Goal: Information Seeking & Learning: Learn about a topic

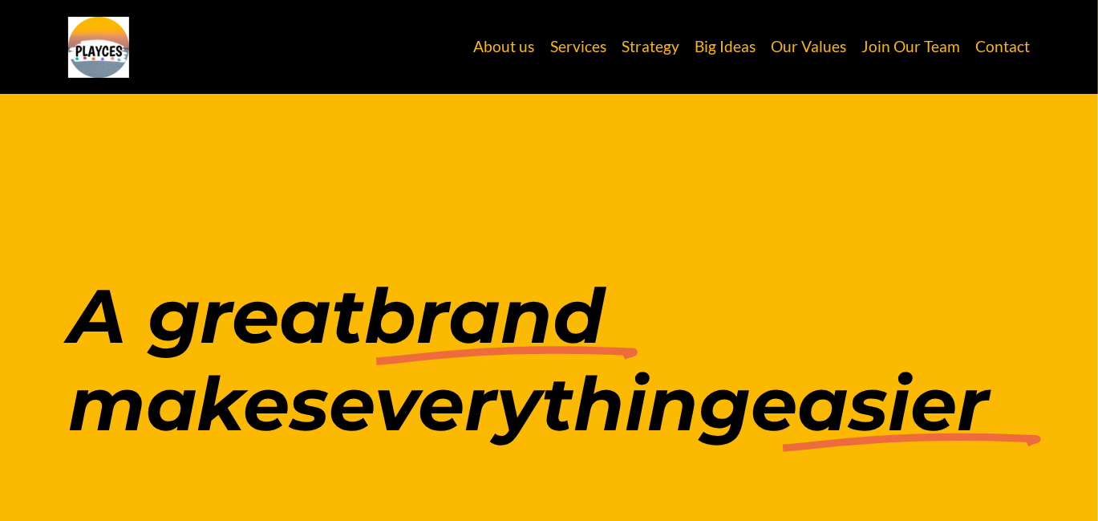
click at [577, 42] on link "Services" at bounding box center [578, 46] width 56 height 30
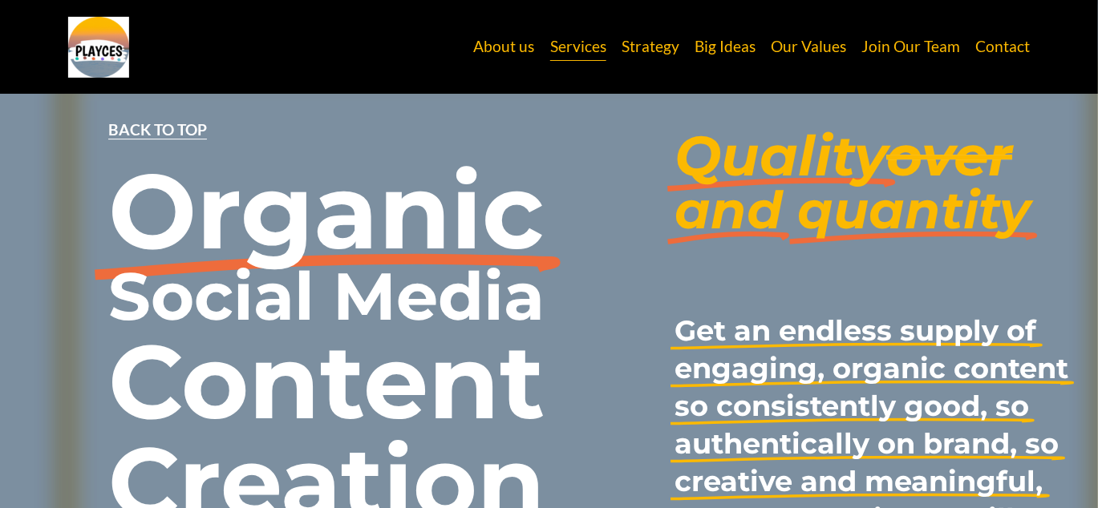
scroll to position [2535, 0]
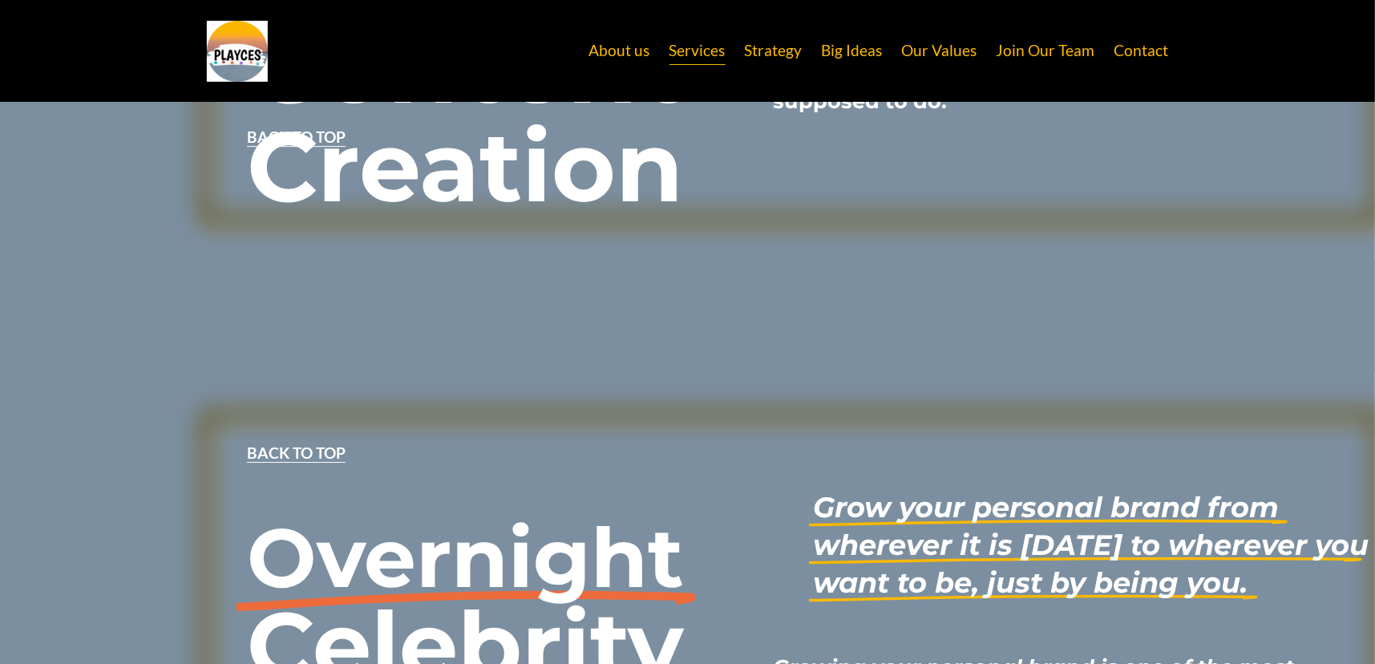
scroll to position [3668, 0]
click at [755, 55] on link "Strategy" at bounding box center [774, 51] width 58 height 30
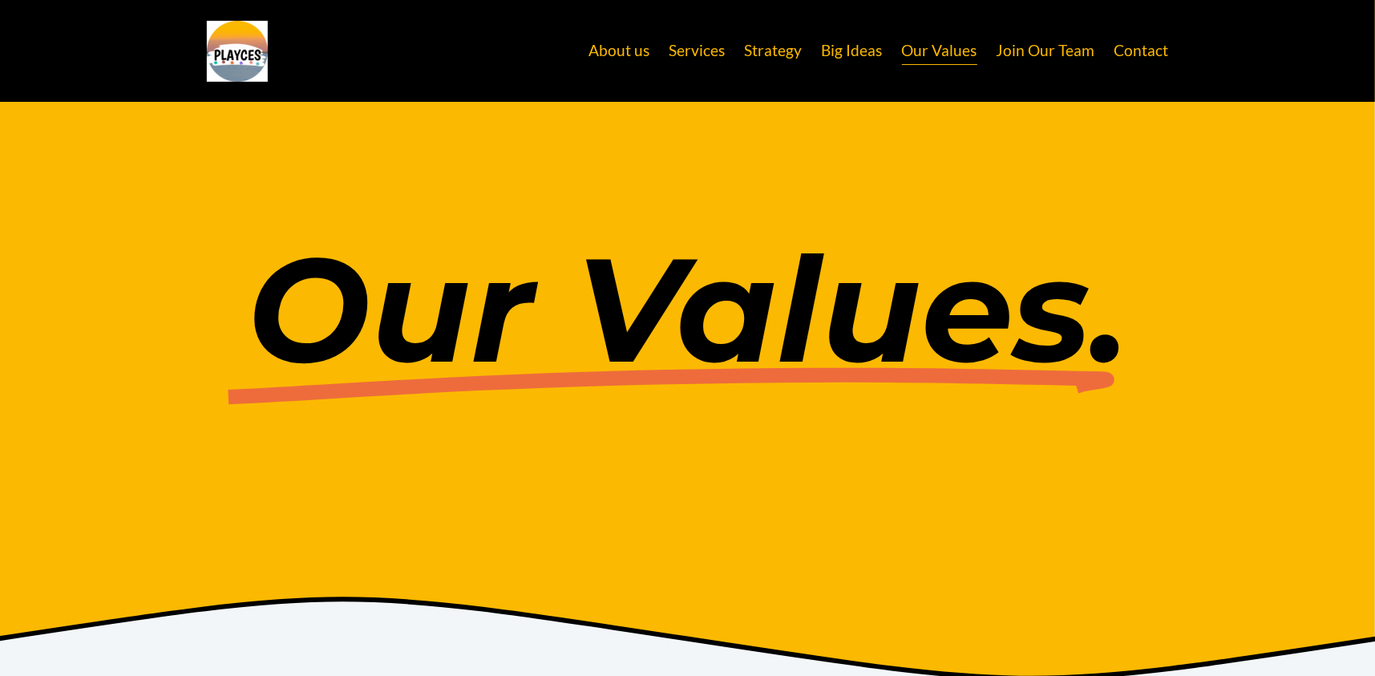
click at [1024, 57] on link "Join Our Team" at bounding box center [1046, 51] width 99 height 30
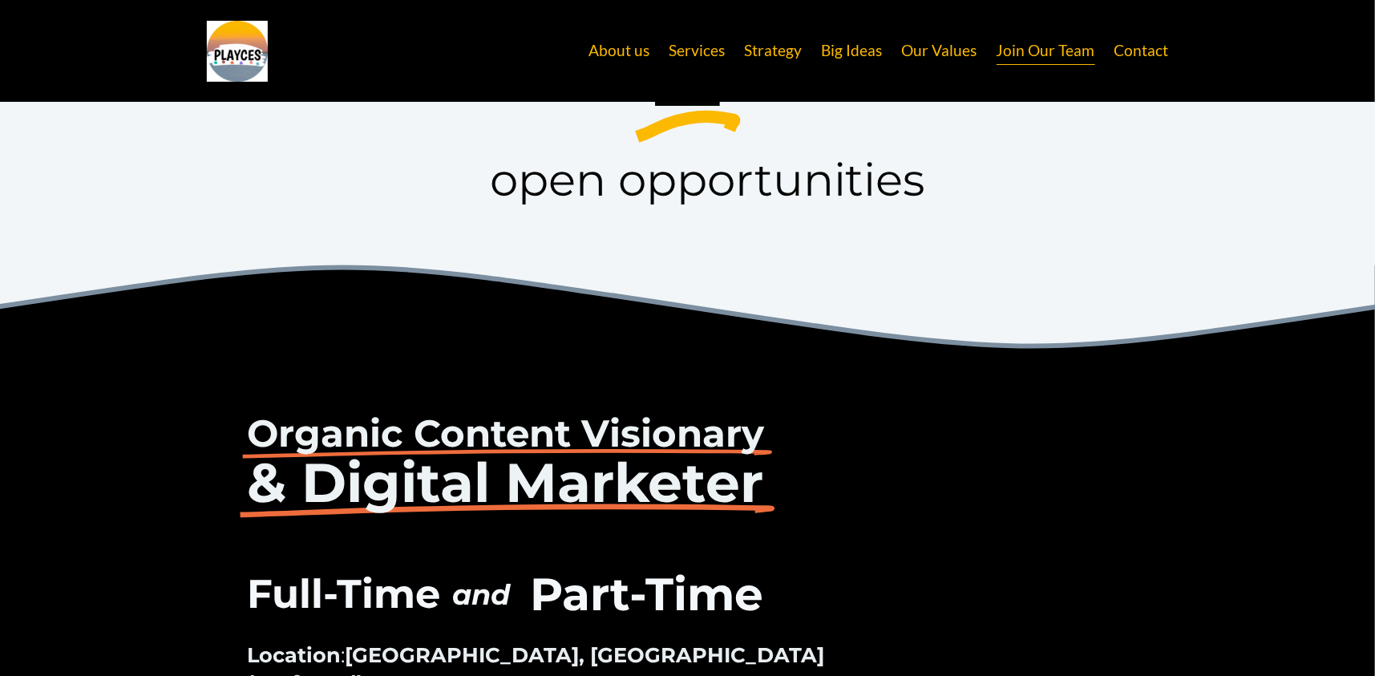
scroll to position [820, 0]
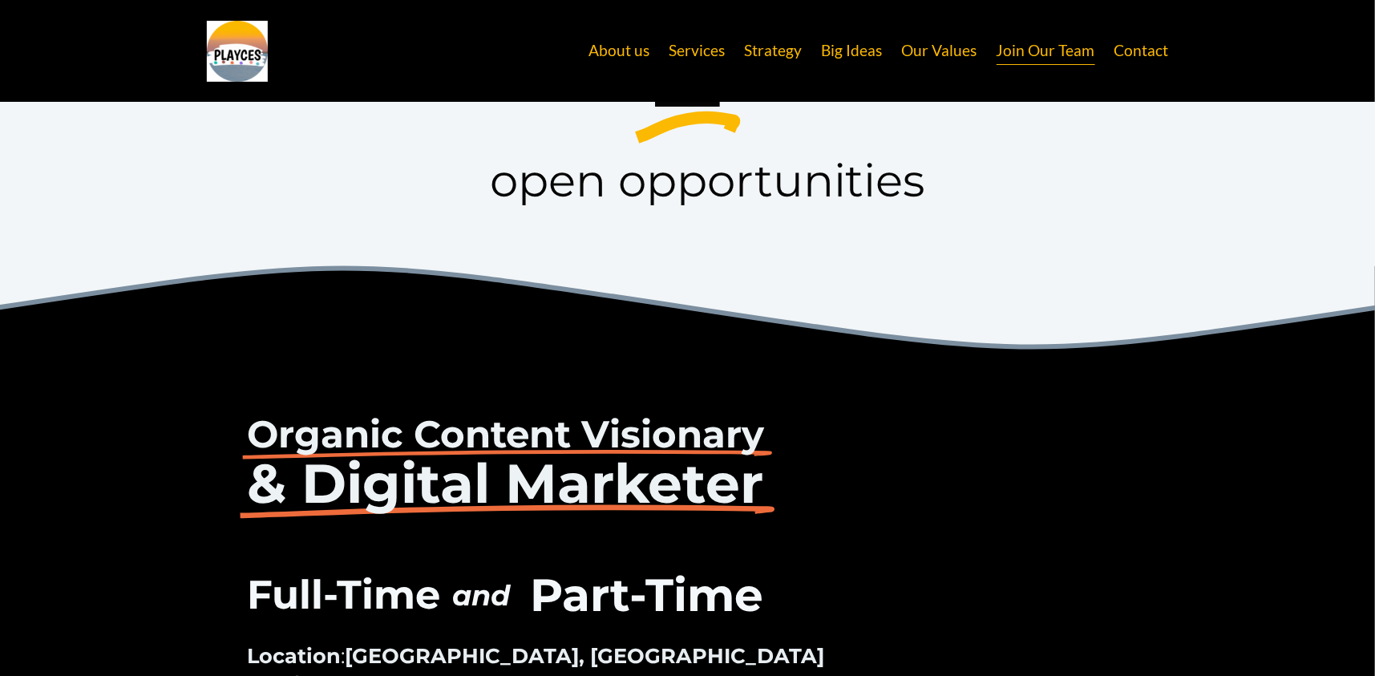
click at [626, 48] on link "About us" at bounding box center [619, 51] width 61 height 30
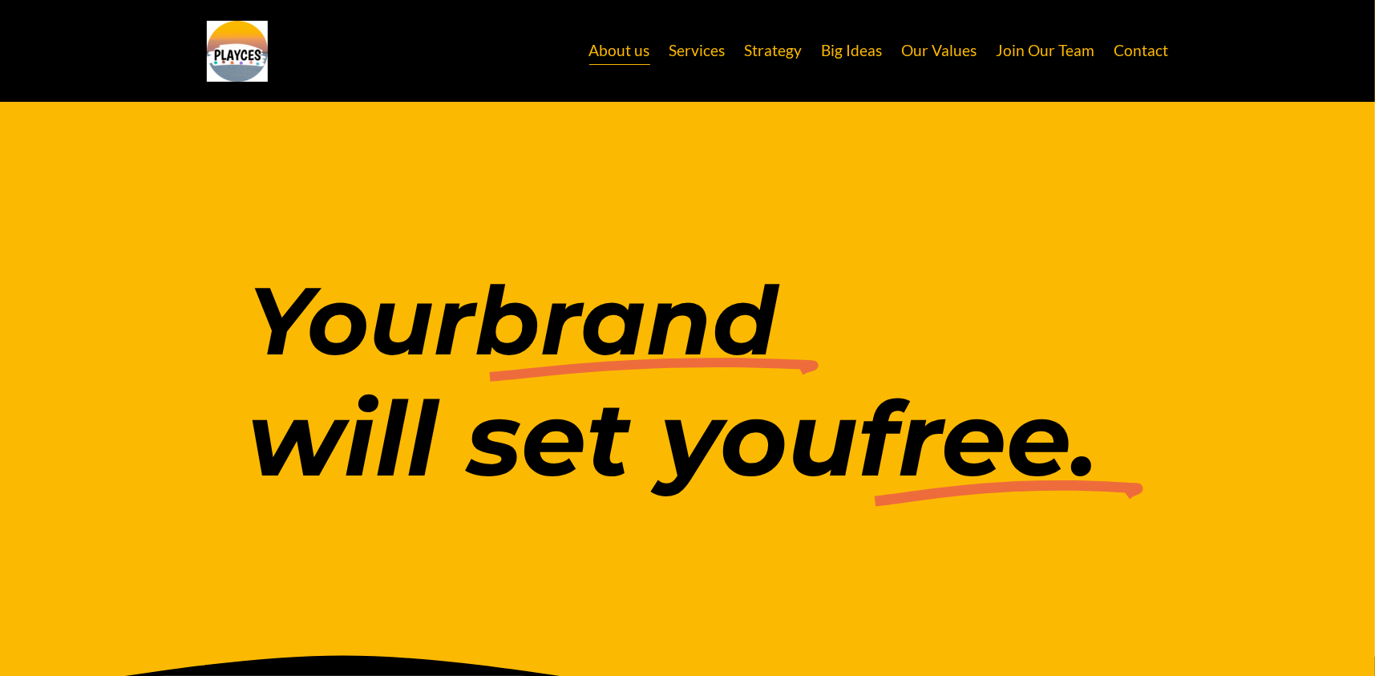
click at [694, 55] on link "Services" at bounding box center [698, 51] width 56 height 30
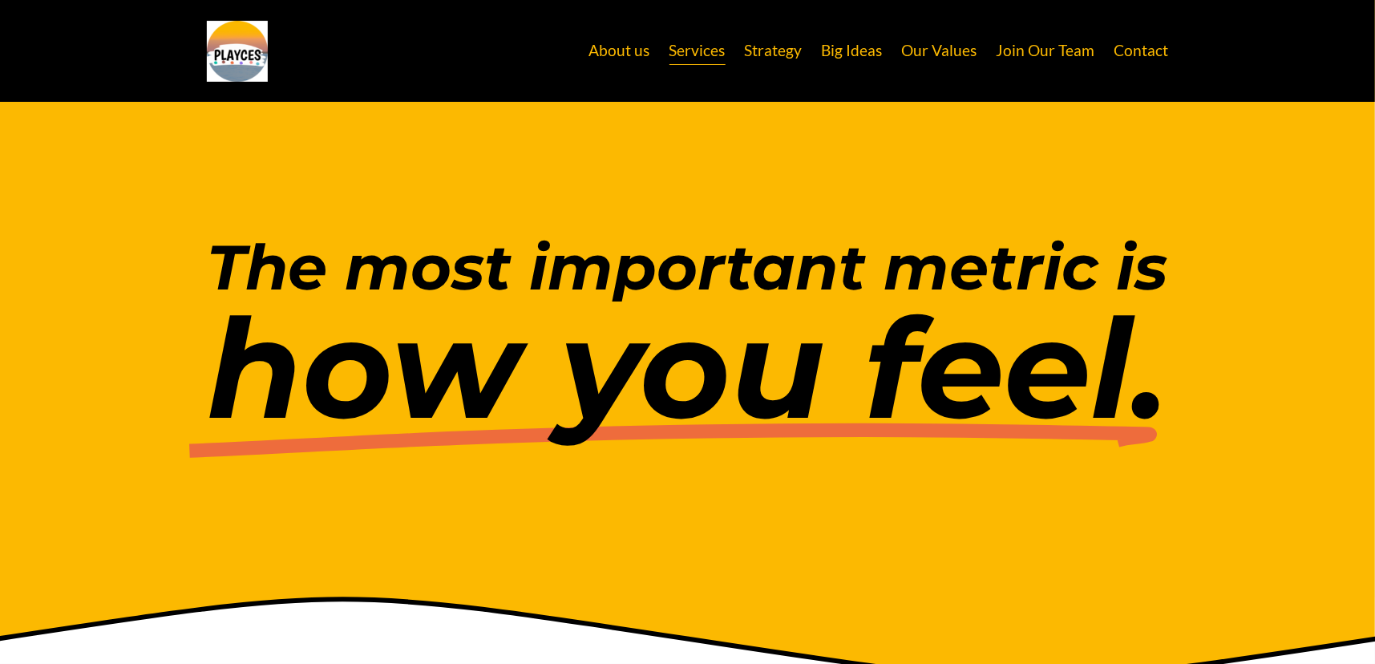
click at [634, 55] on link "About us" at bounding box center [619, 51] width 61 height 30
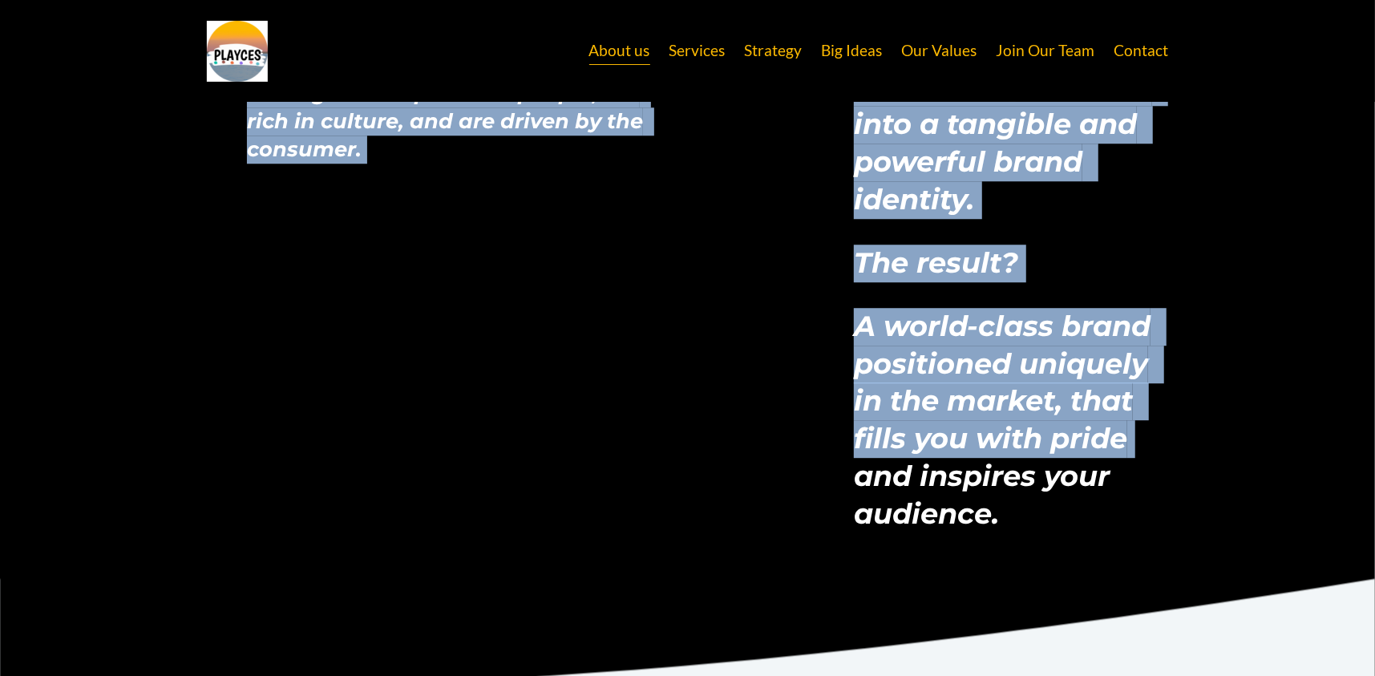
scroll to position [3113, 0]
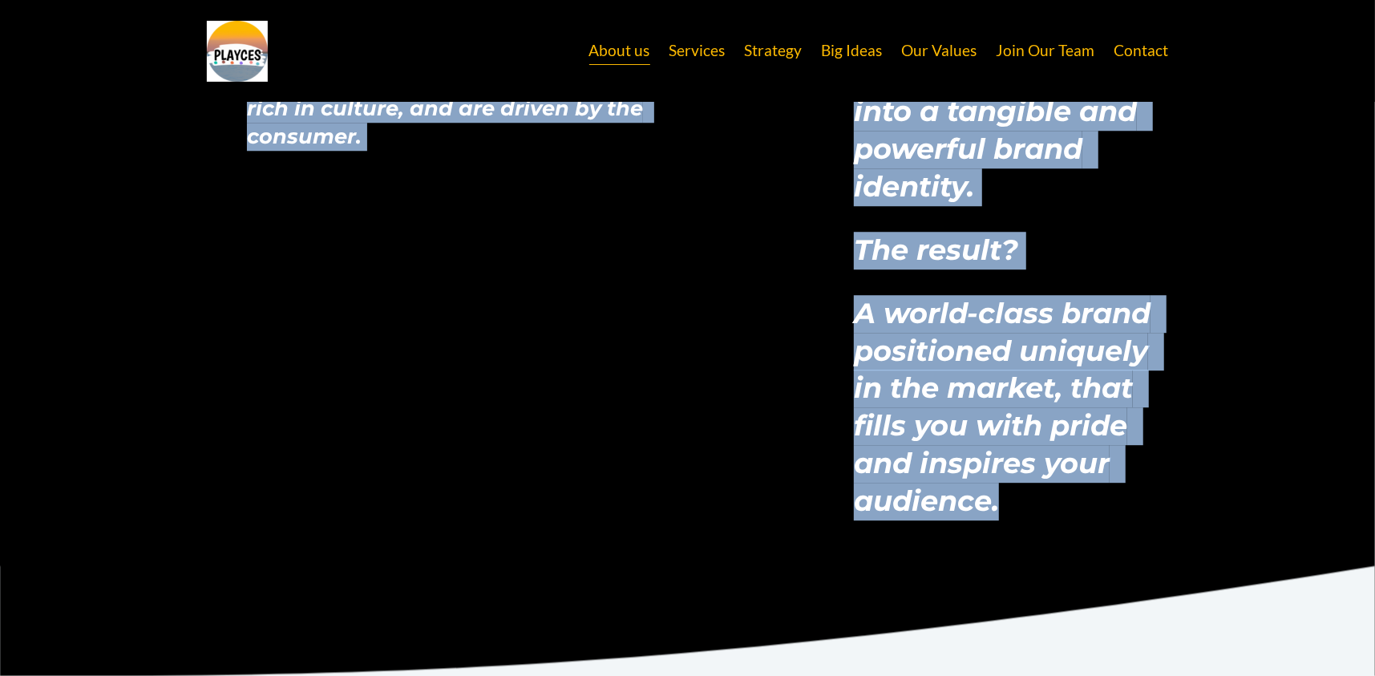
drag, startPoint x: 269, startPoint y: 318, endPoint x: 1039, endPoint y: 515, distance: 795.6
copy article "Lore ipsum dolo sit ame cons. Adipisc el s doeiu - temporin , Utlabor - etdo , …"
